Goal: Navigation & Orientation: Find specific page/section

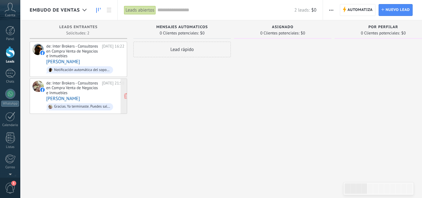
click at [75, 101] on link "[PERSON_NAME]" at bounding box center [63, 98] width 34 height 5
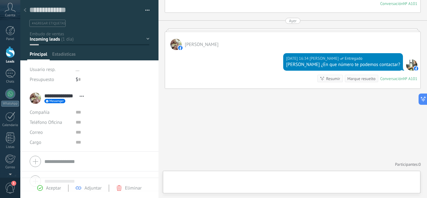
scroll to position [9, 0]
